Goal: Use online tool/utility

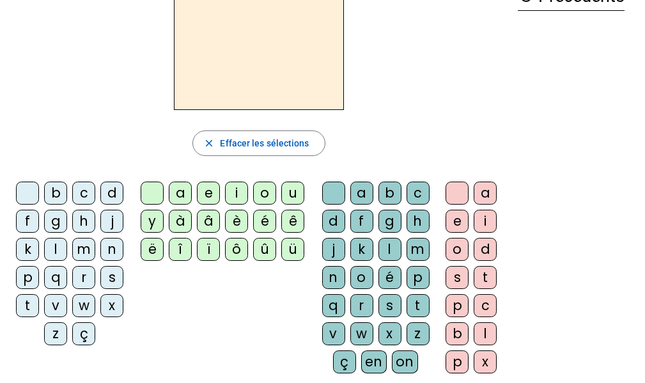
scroll to position [79, 0]
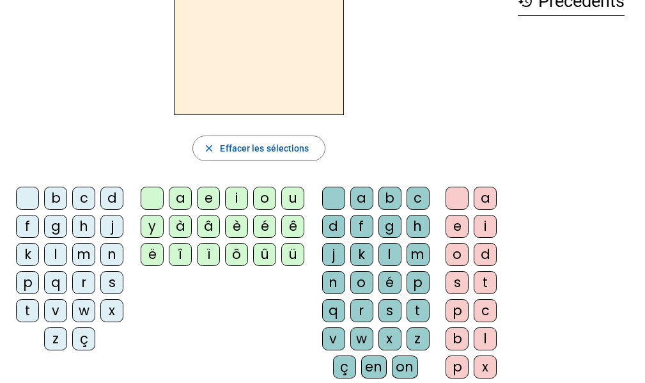
click at [24, 309] on div "t" at bounding box center [27, 310] width 23 height 23
click at [293, 227] on div "ê" at bounding box center [292, 226] width 23 height 23
click at [417, 311] on div "t" at bounding box center [417, 310] width 23 height 23
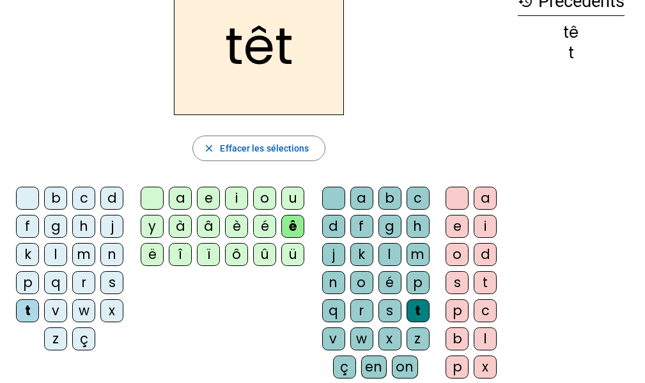
click at [450, 226] on div "e" at bounding box center [456, 226] width 23 height 23
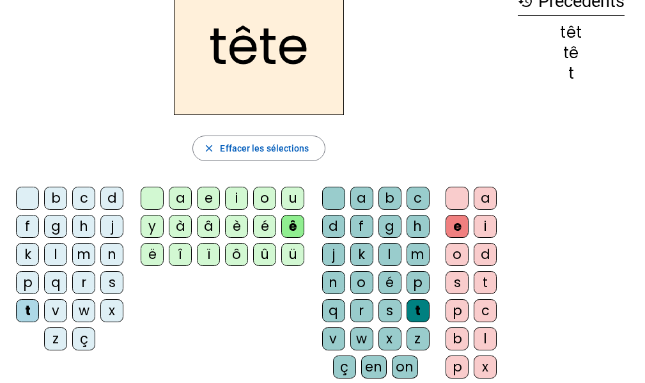
click at [23, 224] on div "f" at bounding box center [27, 226] width 23 height 23
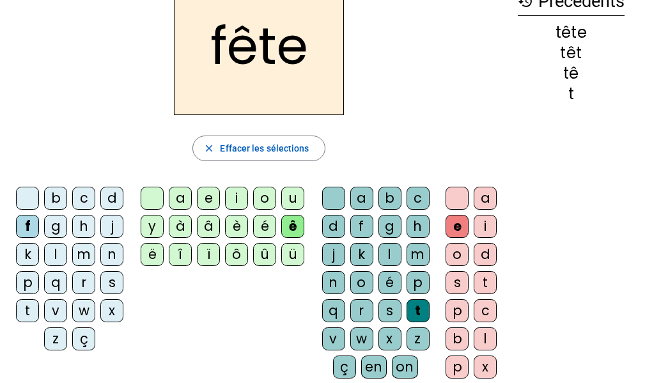
click at [55, 199] on div "b" at bounding box center [55, 198] width 23 height 23
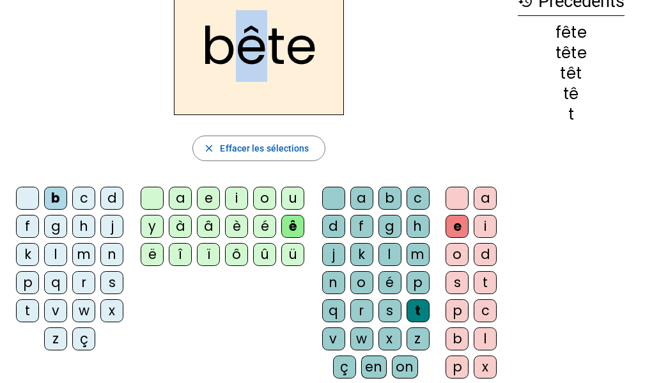
drag, startPoint x: 263, startPoint y: 56, endPoint x: 242, endPoint y: 52, distance: 21.4
click at [242, 52] on h2 "bête" at bounding box center [259, 46] width 170 height 138
click at [289, 196] on div "u" at bounding box center [292, 198] width 23 height 23
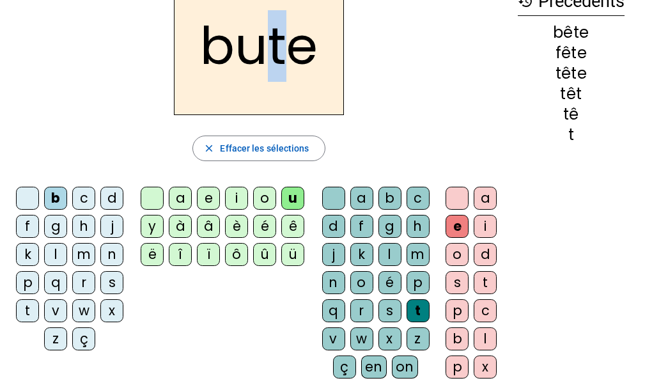
drag, startPoint x: 286, startPoint y: 56, endPoint x: 306, endPoint y: 82, distance: 32.8
click at [266, 58] on h2 "bute" at bounding box center [259, 46] width 170 height 138
click at [391, 311] on div "s" at bounding box center [389, 310] width 23 height 23
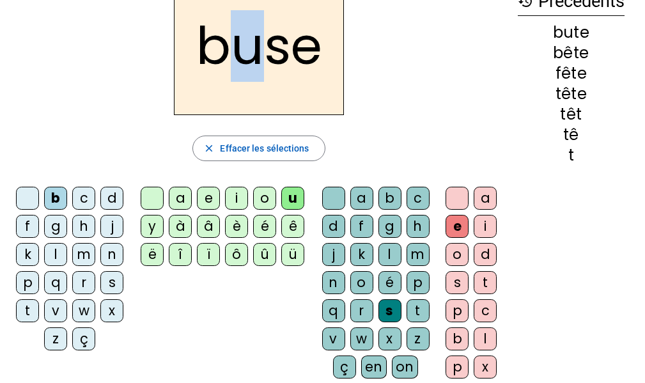
drag, startPoint x: 273, startPoint y: 63, endPoint x: 236, endPoint y: 70, distance: 37.0
click at [236, 70] on h2 "buse" at bounding box center [259, 46] width 170 height 138
click at [237, 197] on div "i" at bounding box center [236, 198] width 23 height 23
